Goal: Obtain resource: Download file/media

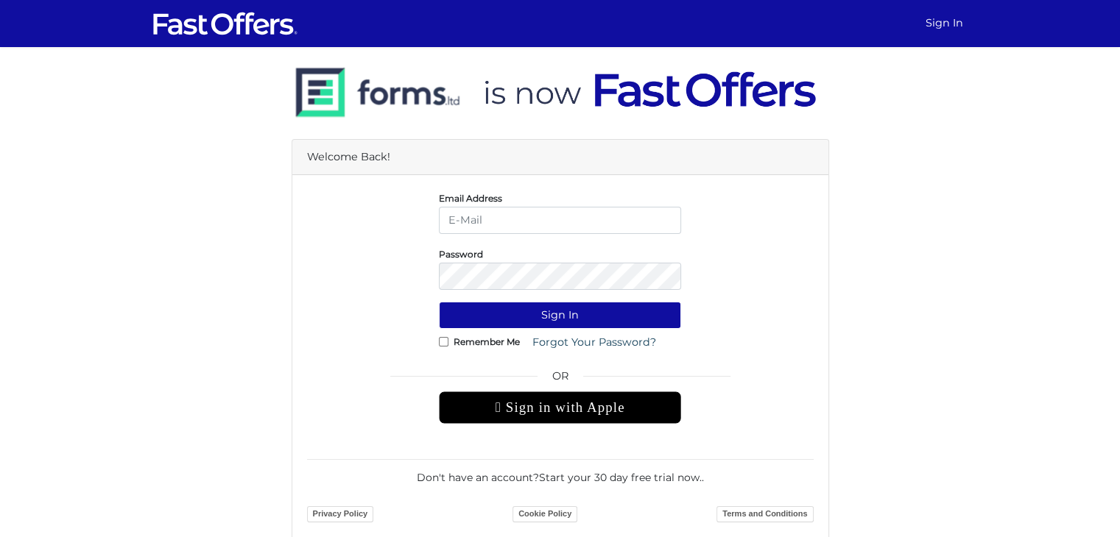
type input "stan.nevolovich@gmail.com"
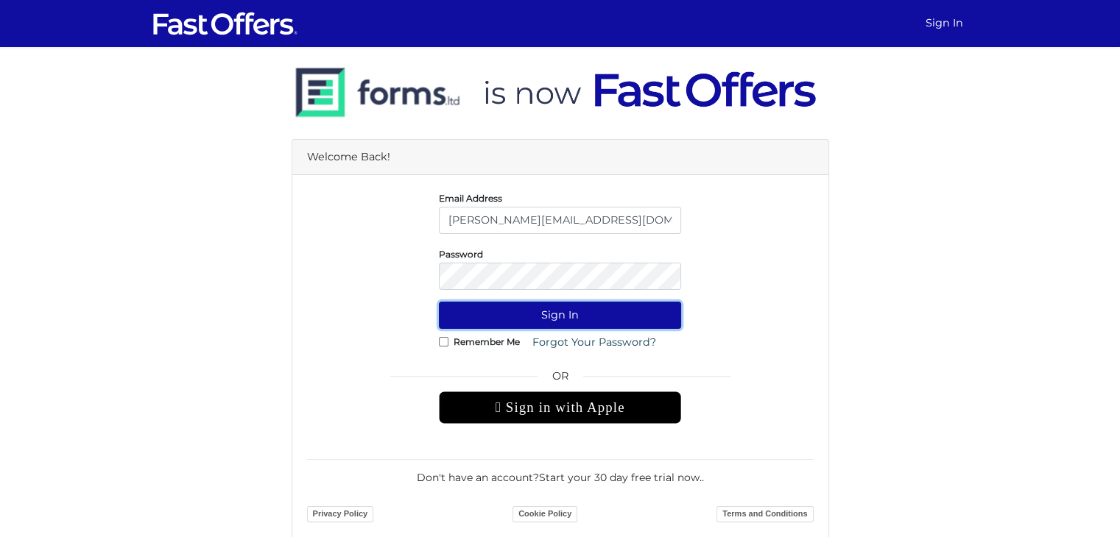
click at [554, 313] on button "Sign In" at bounding box center [560, 315] width 242 height 27
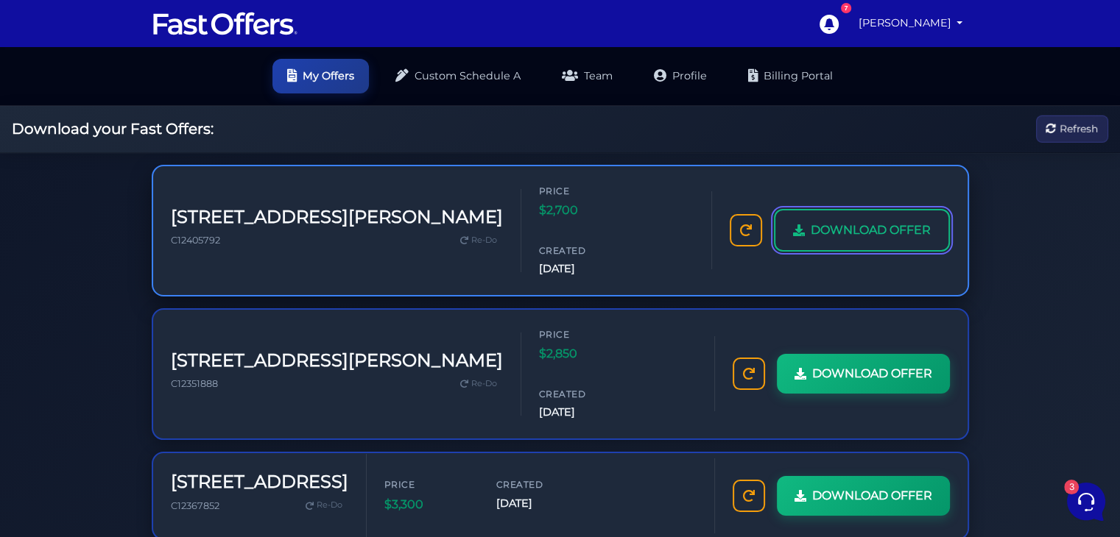
click at [810, 223] on link "DOWNLOAD OFFER" at bounding box center [862, 230] width 176 height 43
